Goal: Task Accomplishment & Management: Complete application form

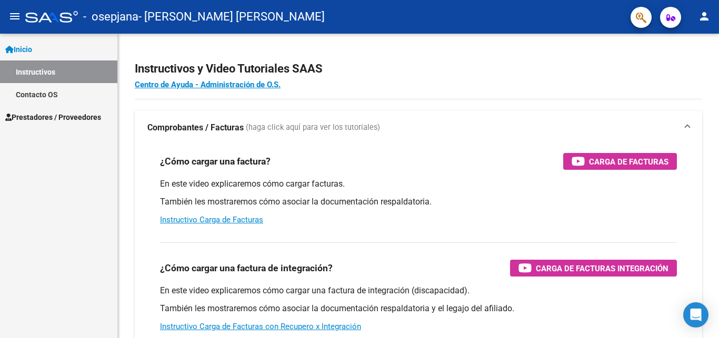
click at [81, 115] on span "Prestadores / Proveedores" at bounding box center [53, 118] width 96 height 12
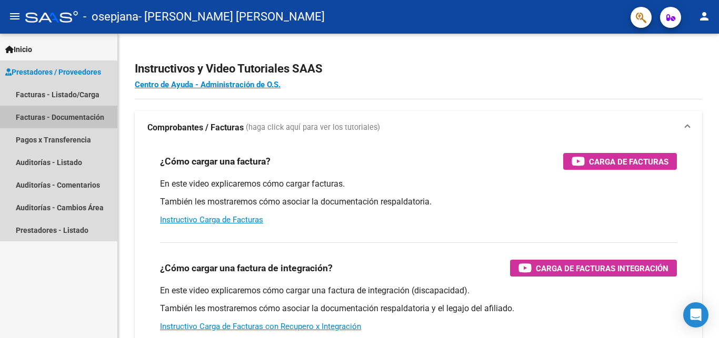
click at [81, 115] on link "Facturas - Documentación" at bounding box center [58, 117] width 117 height 23
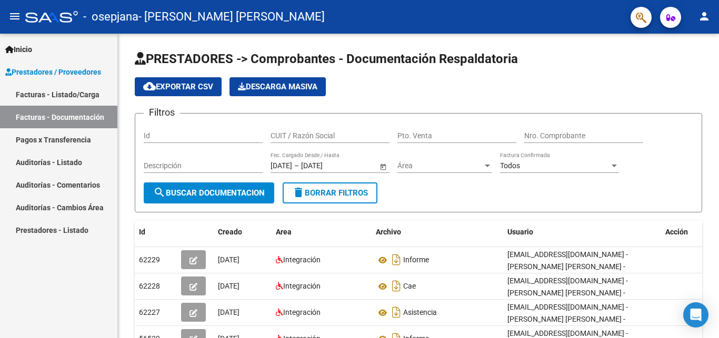
click at [95, 72] on span "Prestadores / Proveedores" at bounding box center [53, 72] width 96 height 12
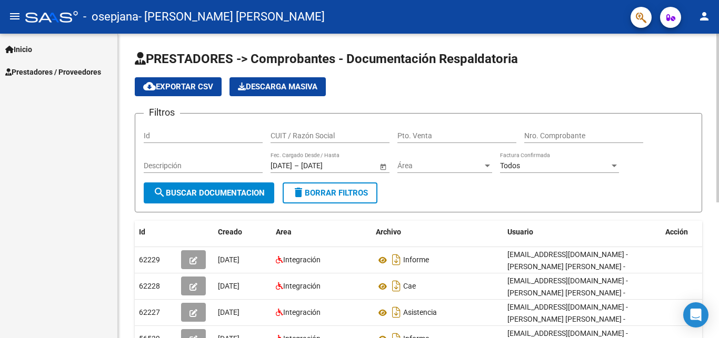
scroll to position [245, 0]
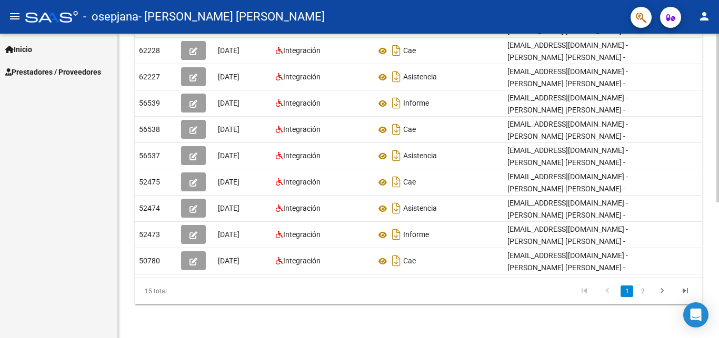
click at [718, 224] on div at bounding box center [717, 186] width 3 height 305
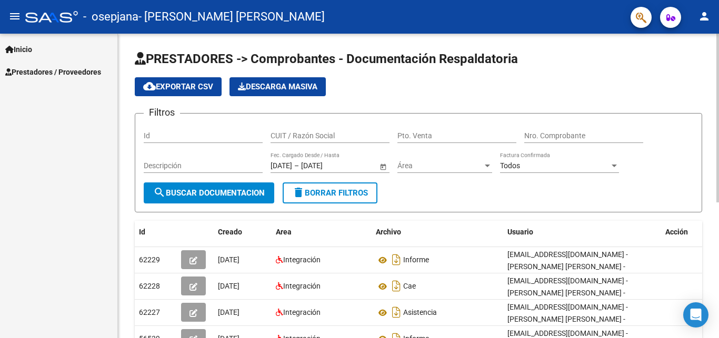
click at [718, 143] on div at bounding box center [717, 186] width 3 height 305
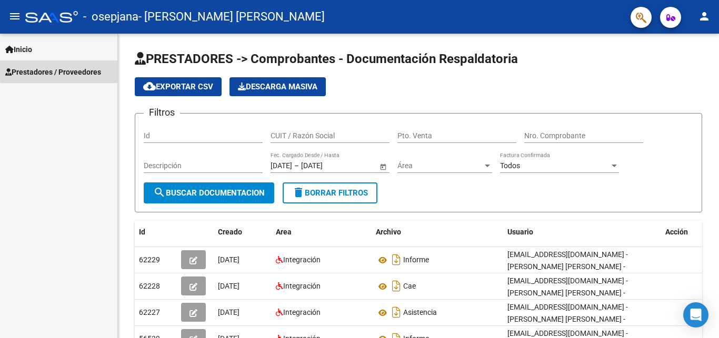
click at [96, 71] on span "Prestadores / Proveedores" at bounding box center [53, 72] width 96 height 12
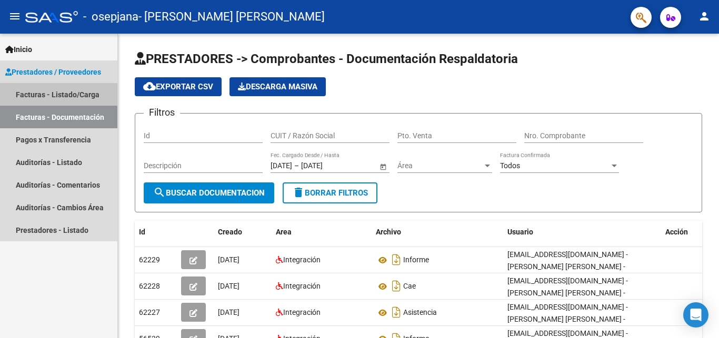
click at [94, 92] on link "Facturas - Listado/Carga" at bounding box center [58, 94] width 117 height 23
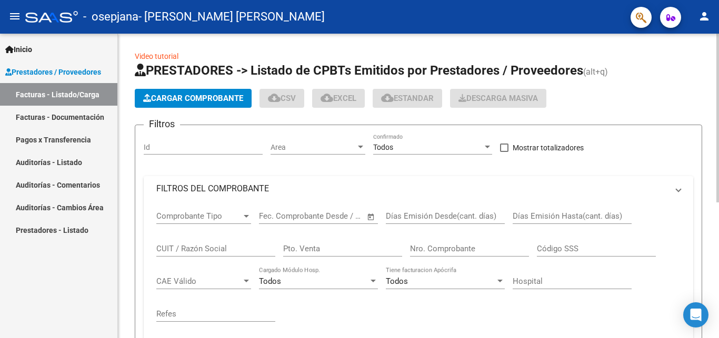
click at [156, 94] on span "Cargar Comprobante" at bounding box center [193, 98] width 100 height 9
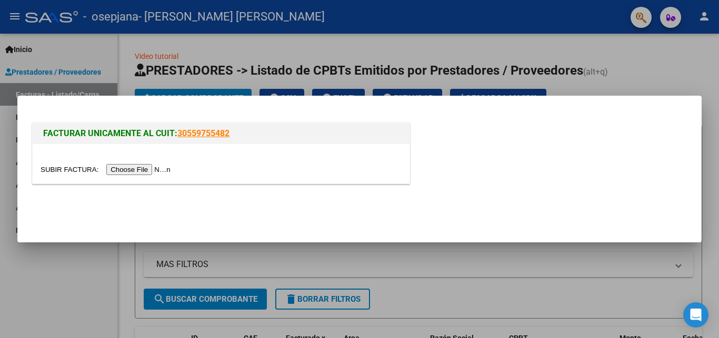
click at [76, 173] on input "file" at bounding box center [107, 169] width 133 height 11
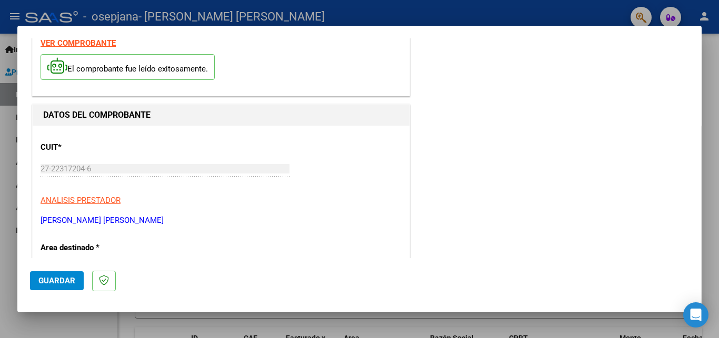
scroll to position [246, 0]
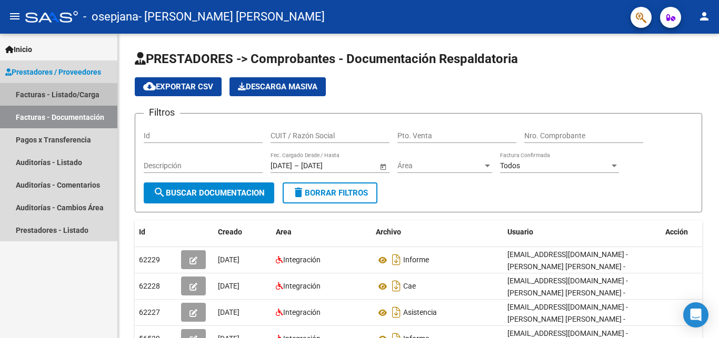
click at [88, 84] on link "Facturas - Listado/Carga" at bounding box center [58, 94] width 117 height 23
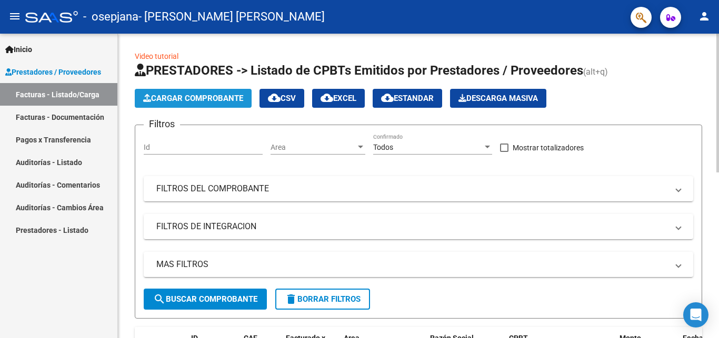
click at [159, 98] on span "Cargar Comprobante" at bounding box center [193, 98] width 100 height 9
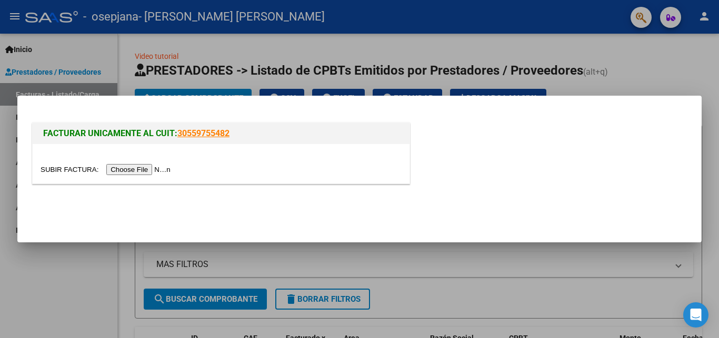
click at [65, 169] on input "file" at bounding box center [107, 169] width 133 height 11
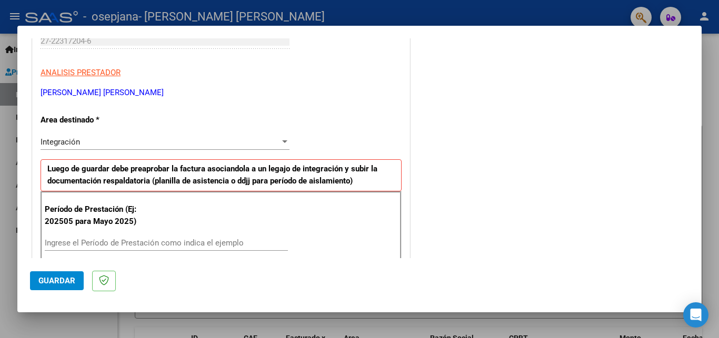
scroll to position [201, 0]
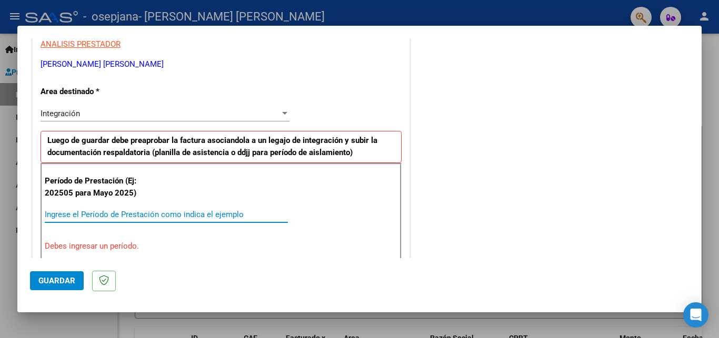
click at [173, 211] on input "Ingrese el Período de Prestación como indica el ejemplo" at bounding box center [166, 214] width 243 height 9
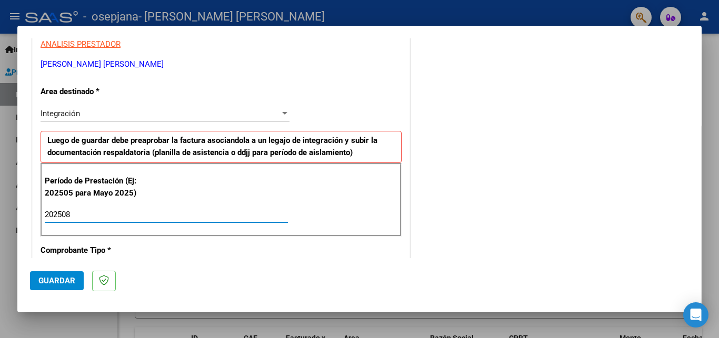
type input "202508"
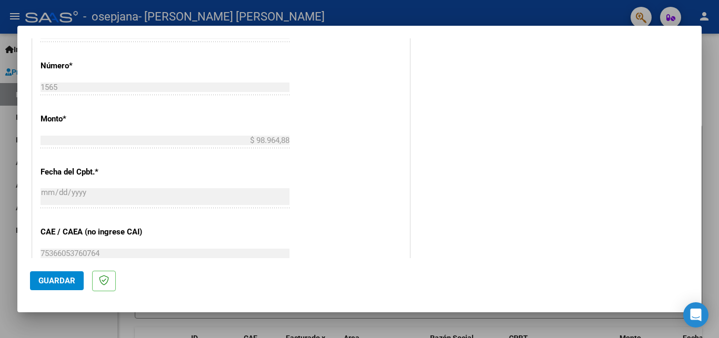
scroll to position [694, 0]
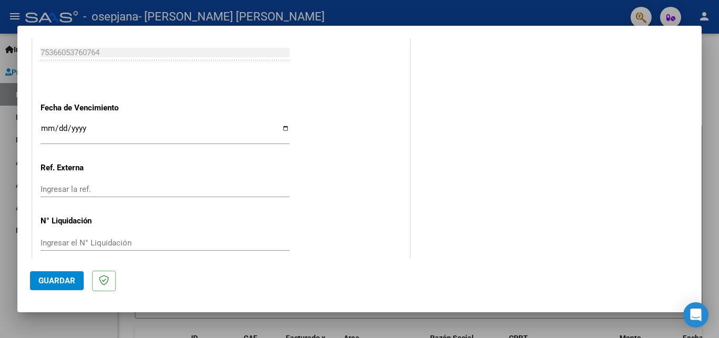
click at [282, 124] on input "Ingresar la fecha" at bounding box center [165, 132] width 249 height 17
type input "[DATE]"
click at [53, 284] on span "Guardar" at bounding box center [56, 280] width 37 height 9
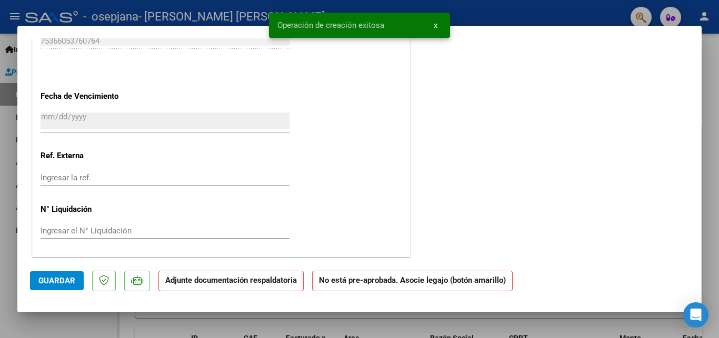
scroll to position [0, 0]
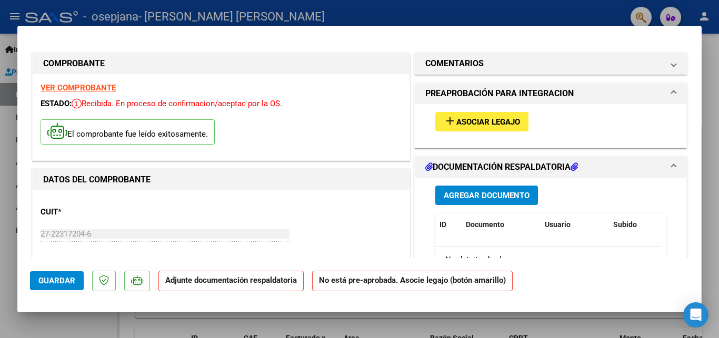
click at [488, 126] on span "Asociar Legajo" at bounding box center [488, 121] width 64 height 9
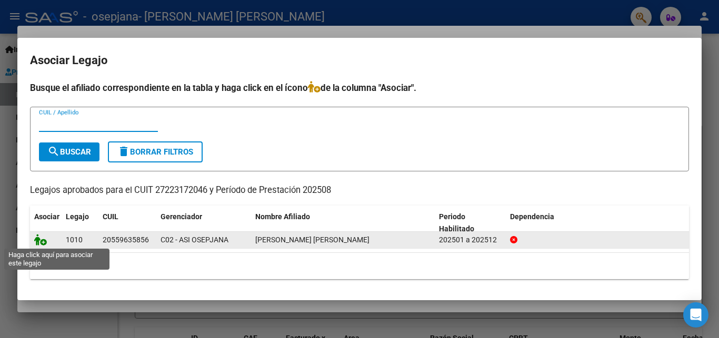
click at [42, 241] on icon at bounding box center [40, 240] width 13 height 12
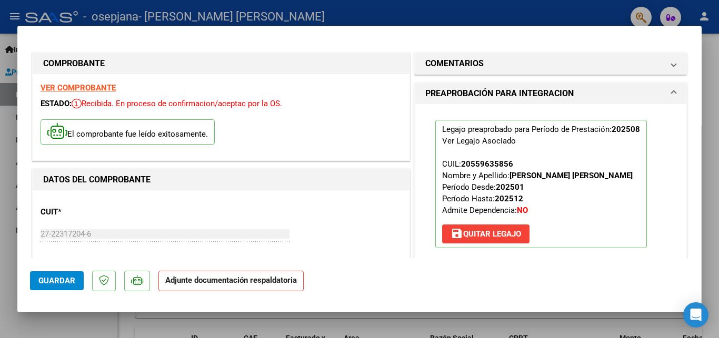
click at [696, 261] on mat-dialog-container "COMPROBANTE VER COMPROBANTE ESTADO: Recibida. En proceso de confirmacion/acepta…" at bounding box center [359, 169] width 684 height 286
click at [696, 272] on mat-dialog-container "COMPROBANTE VER COMPROBANTE ESTADO: Recibida. En proceso de confirmacion/acepta…" at bounding box center [359, 169] width 684 height 286
click at [284, 283] on strong "Adjunte documentación respaldatoria" at bounding box center [231, 280] width 132 height 9
click at [64, 279] on span "Guardar" at bounding box center [56, 280] width 37 height 9
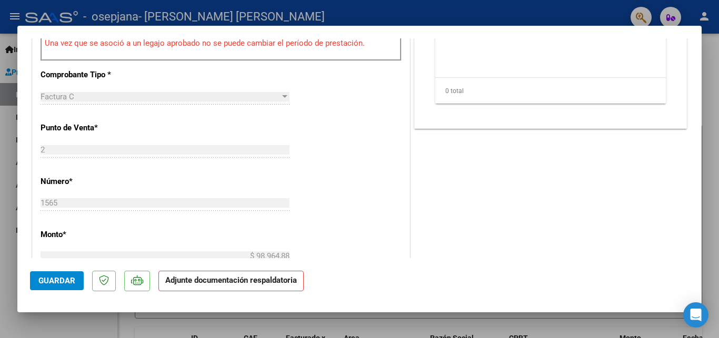
scroll to position [192, 0]
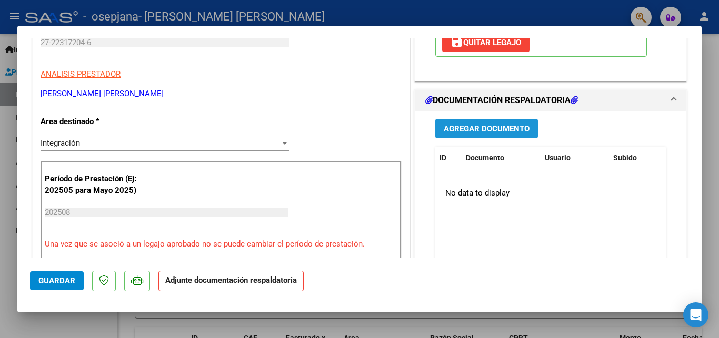
click at [491, 127] on span "Agregar Documento" at bounding box center [487, 128] width 86 height 9
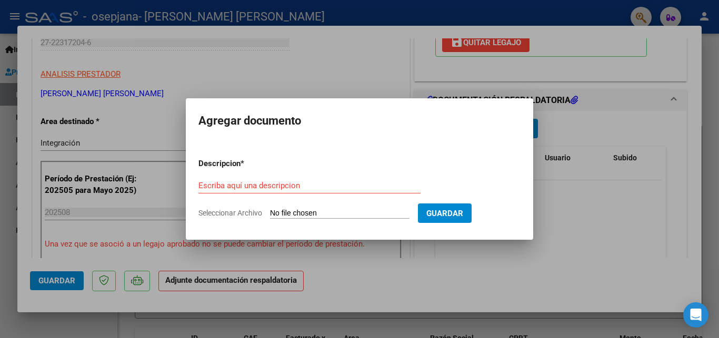
click at [298, 212] on input "Seleccionar Archivo" at bounding box center [339, 214] width 139 height 10
click at [213, 185] on input "Escriba aquí una descripcion" at bounding box center [309, 185] width 222 height 9
type input "informe"
click at [285, 209] on input "Seleccionar Archivo" at bounding box center [339, 214] width 139 height 10
type input "C:\fakepath\Informe [PERSON_NAME] [PERSON_NAME] 2025.pdf"
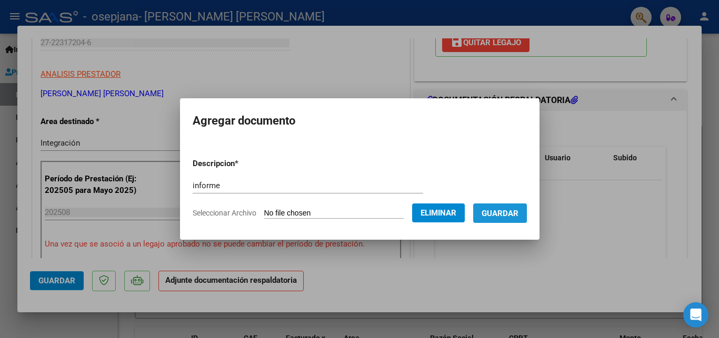
click at [505, 208] on span "Guardar" at bounding box center [500, 212] width 37 height 9
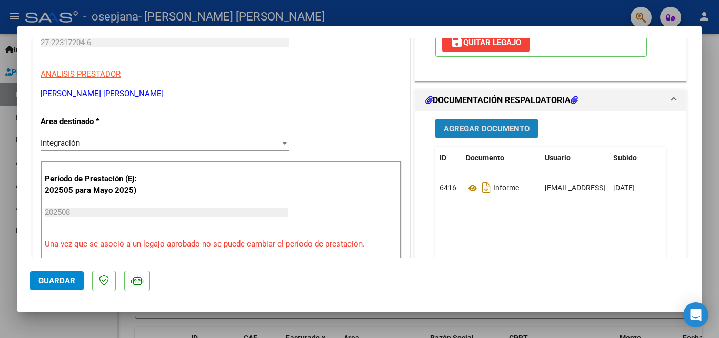
click at [470, 125] on span "Agregar Documento" at bounding box center [487, 128] width 86 height 9
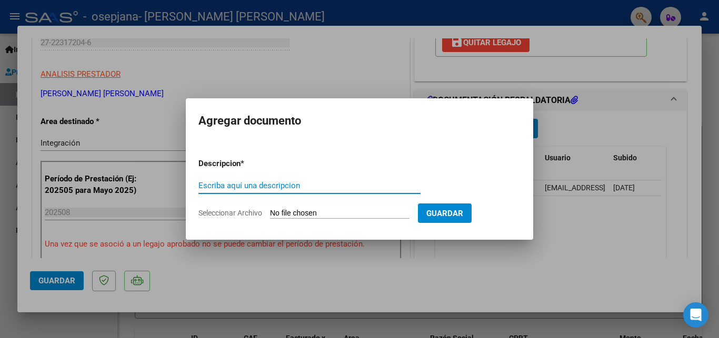
click at [325, 181] on input "Escriba aquí una descripcion" at bounding box center [309, 185] width 222 height 9
type input "asistencia"
click at [295, 214] on input "Seleccionar Archivo" at bounding box center [339, 214] width 139 height 10
type input "C:\fakepath\Asistencia [PERSON_NAME] [PERSON_NAME] 2025.pdf"
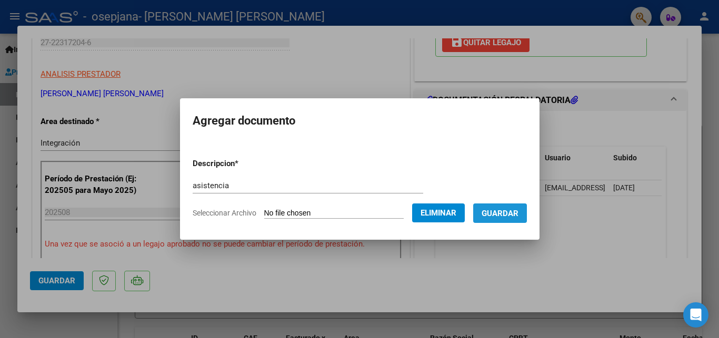
click at [508, 216] on span "Guardar" at bounding box center [500, 213] width 37 height 9
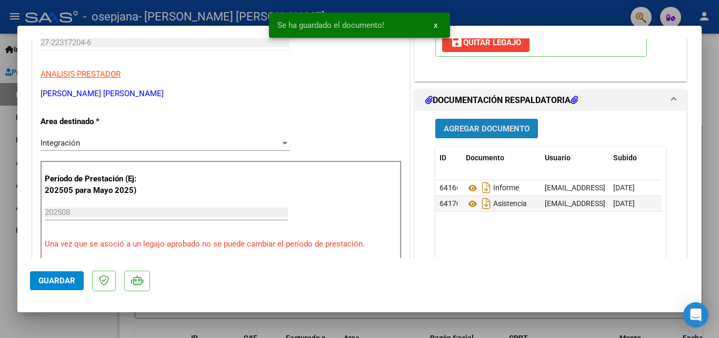
click at [462, 126] on span "Agregar Documento" at bounding box center [487, 128] width 86 height 9
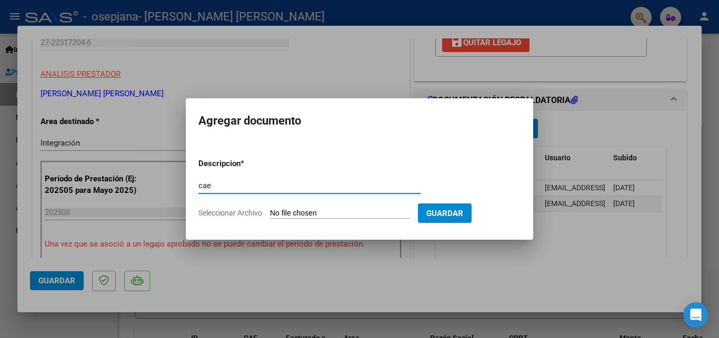
type input "cae"
click at [287, 211] on input "Seleccionar Archivo" at bounding box center [339, 214] width 139 height 10
type input "C:\fakepath\Cae fact N°00001565.pdf"
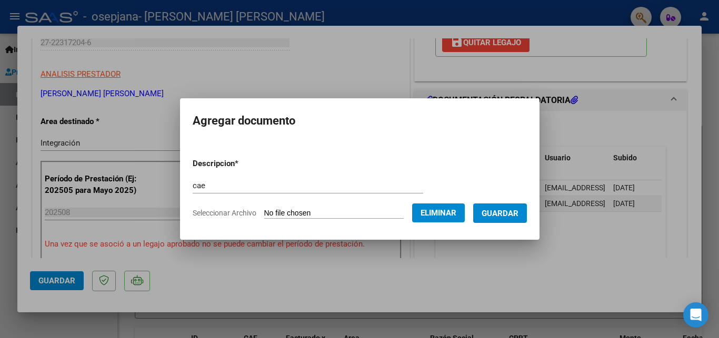
click at [496, 211] on span "Guardar" at bounding box center [500, 213] width 37 height 9
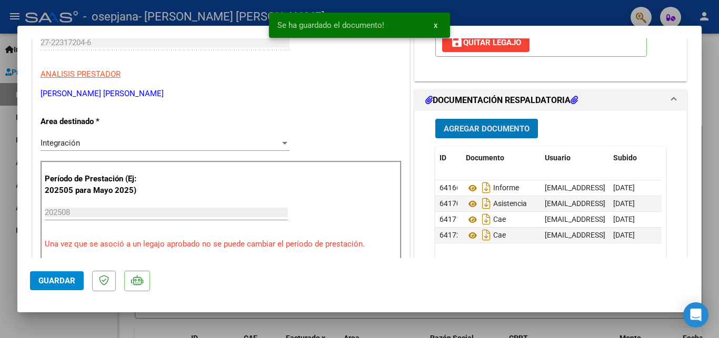
click at [695, 268] on mat-dialog-container "COMPROBANTE VER COMPROBANTE ESTADO: Recibida. En proceso de confirmacion/acepta…" at bounding box center [359, 169] width 684 height 286
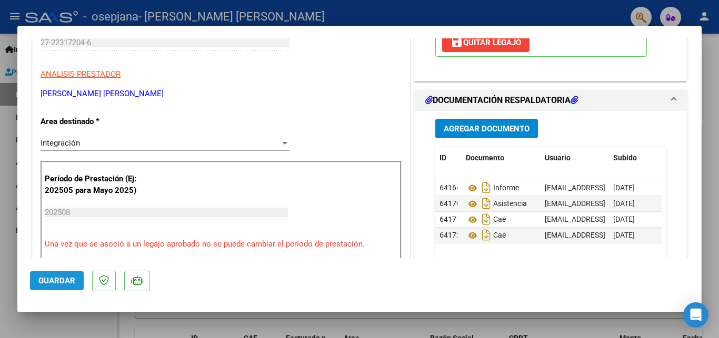
click at [53, 278] on span "Guardar" at bounding box center [56, 280] width 37 height 9
